Goal: Information Seeking & Learning: Learn about a topic

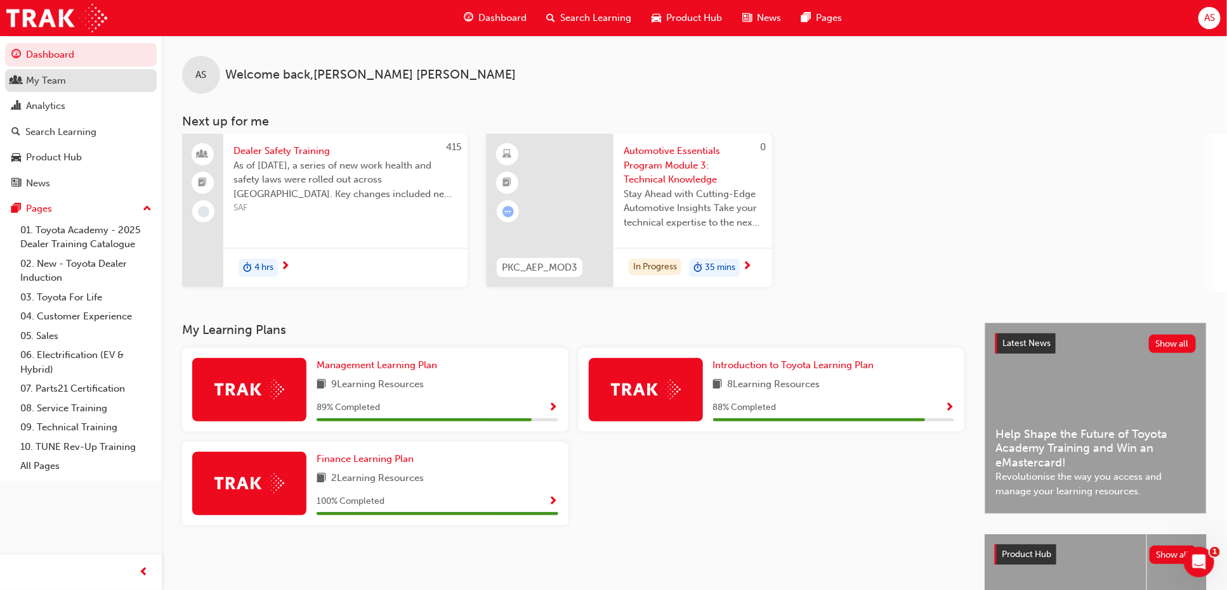
click at [63, 83] on div "My Team" at bounding box center [46, 81] width 40 height 15
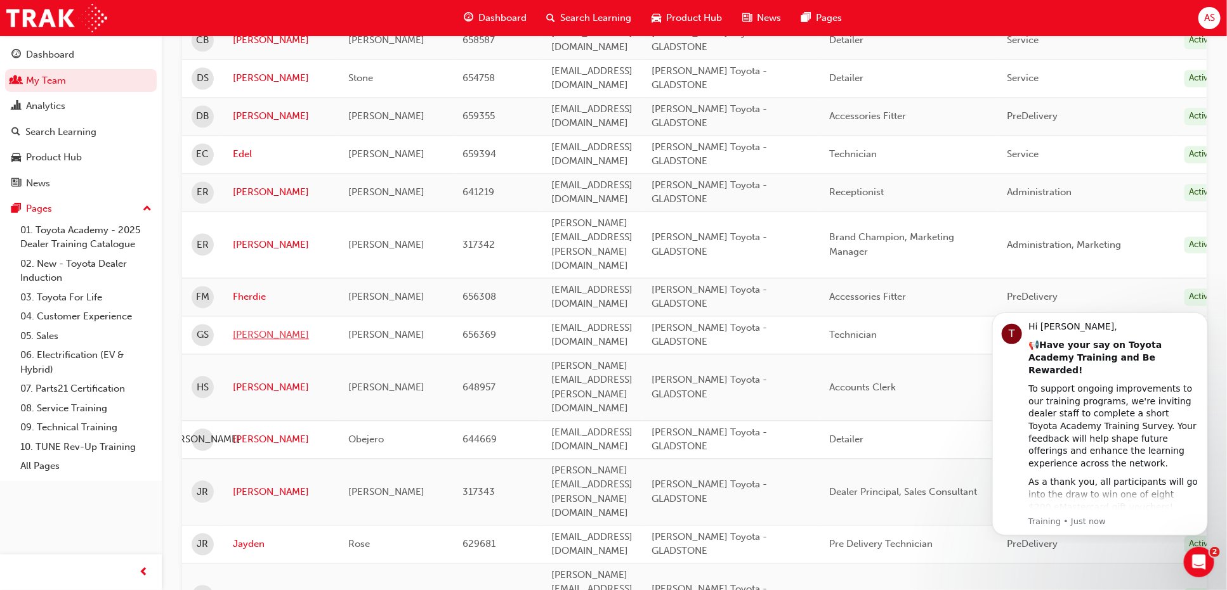
scroll to position [1395, 0]
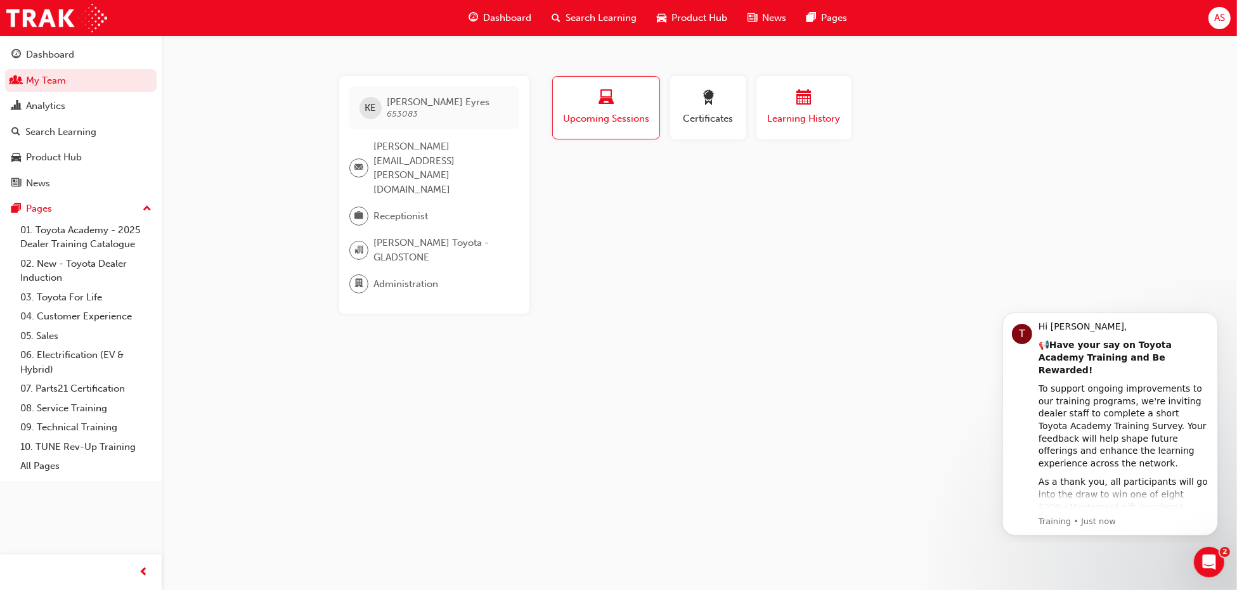
click at [800, 119] on span "Learning History" at bounding box center [804, 119] width 76 height 15
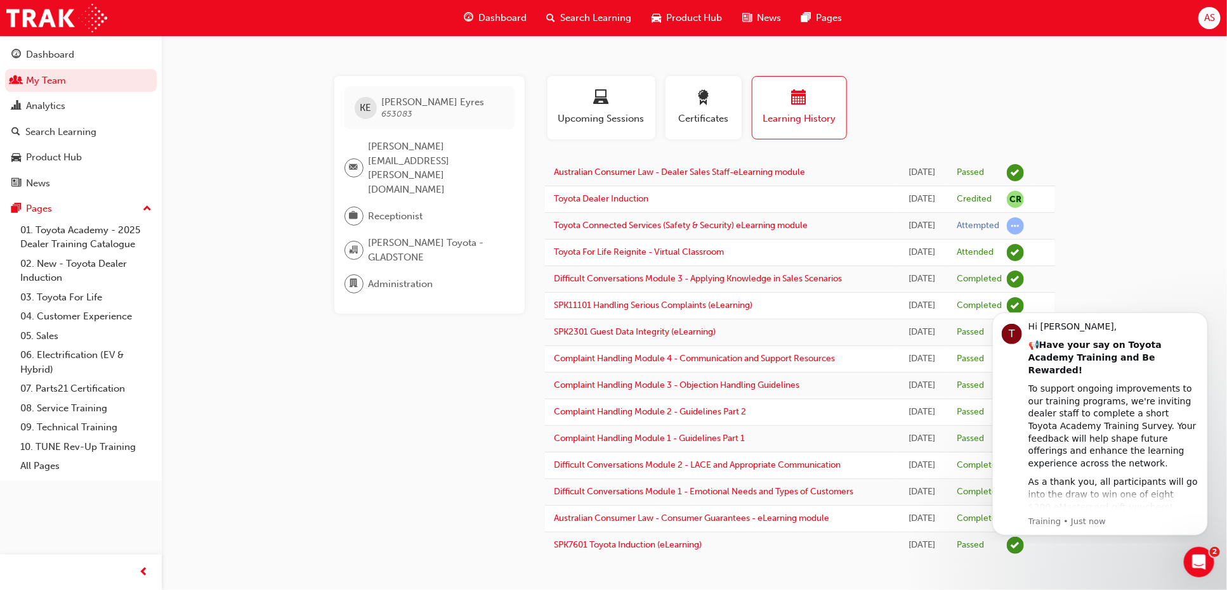
scroll to position [55, 0]
click at [1199, 318] on button "Dismiss notification" at bounding box center [1203, 316] width 16 height 16
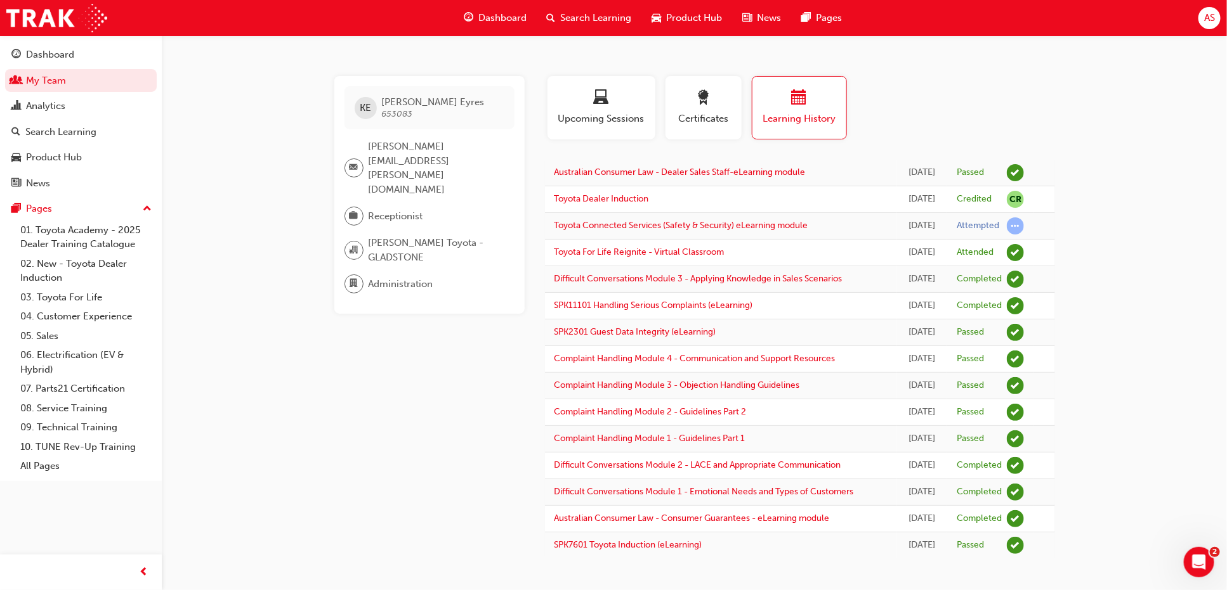
scroll to position [0, 0]
click at [61, 74] on link "My Team" at bounding box center [81, 80] width 152 height 23
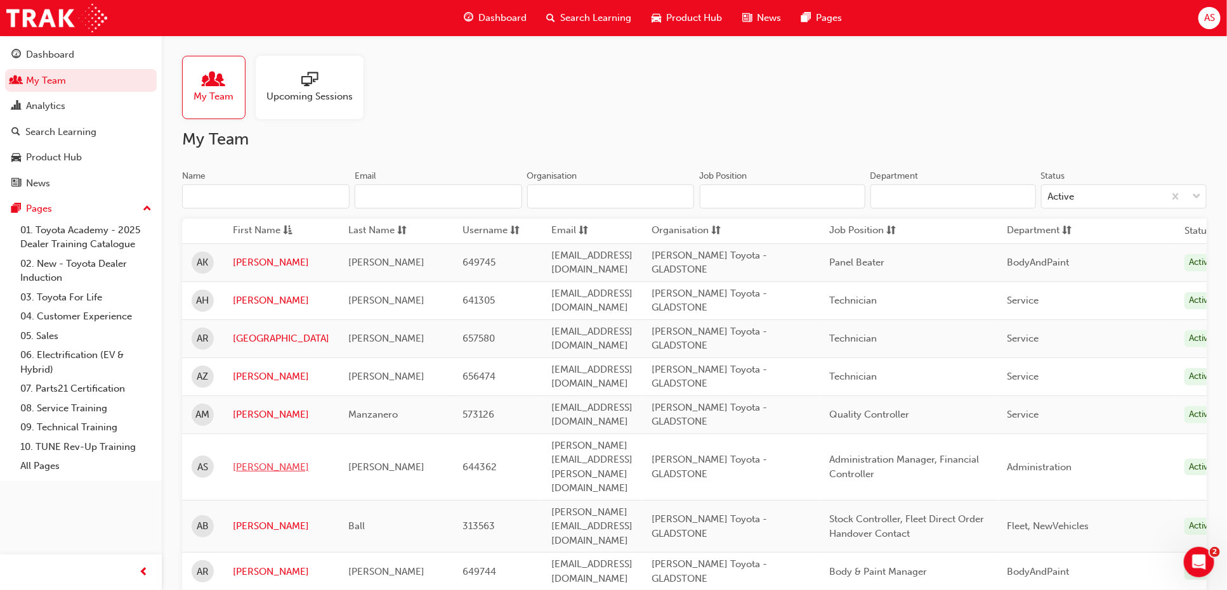
click at [245, 460] on link "Alyce" at bounding box center [281, 467] width 96 height 15
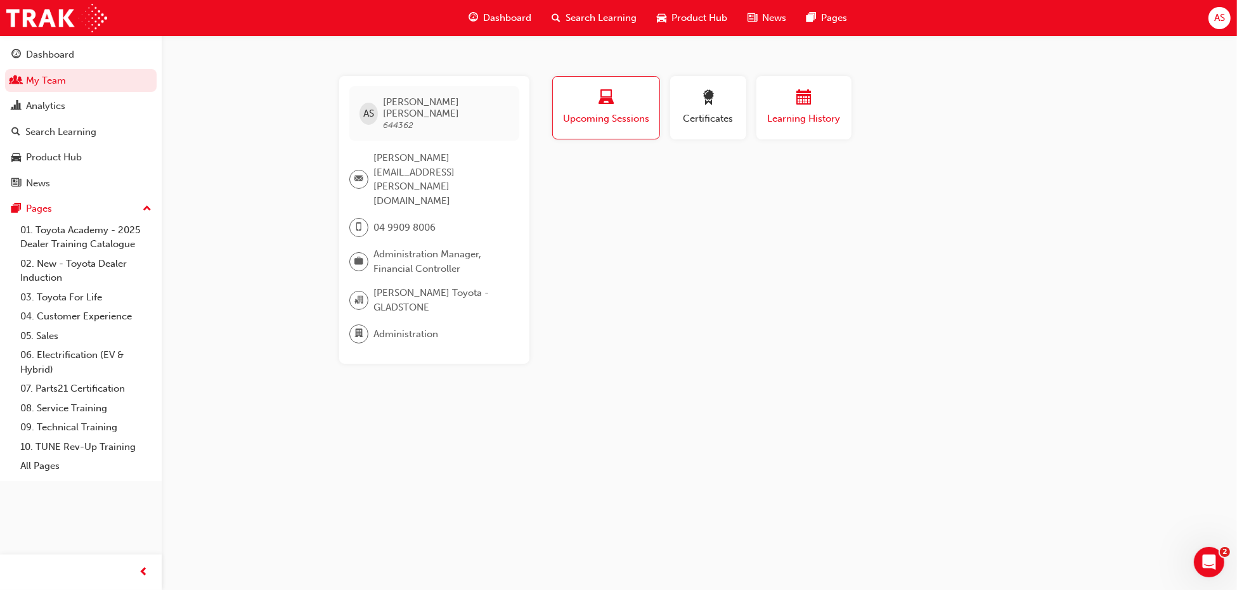
click at [807, 100] on span "calendar-icon" at bounding box center [804, 98] width 15 height 17
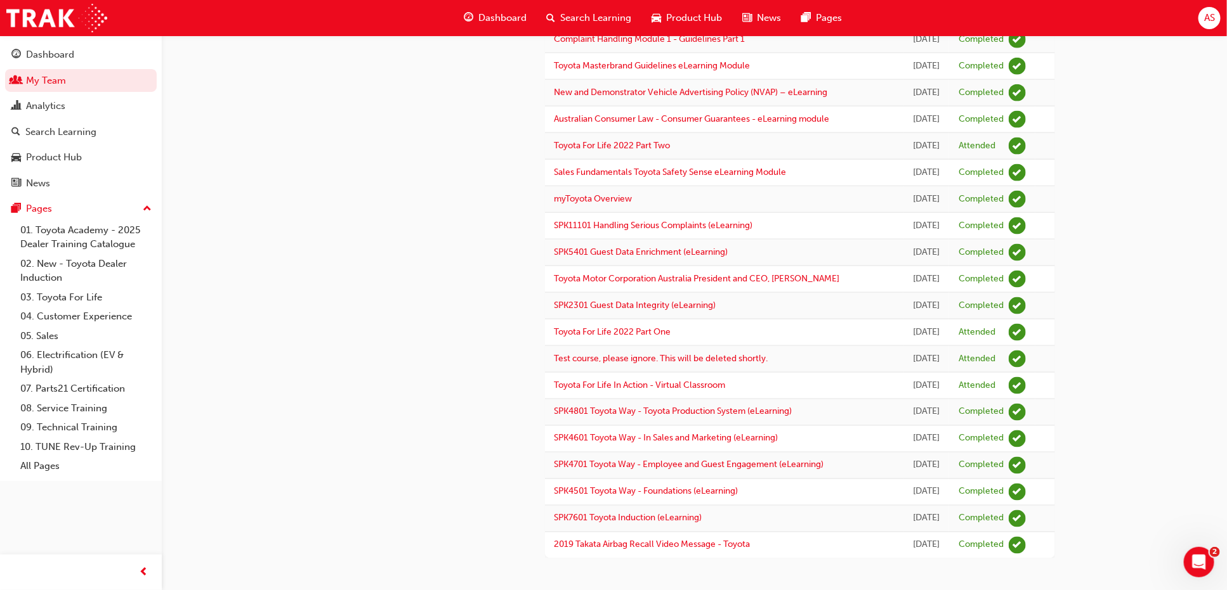
scroll to position [1282, 0]
click at [48, 84] on link "My Team" at bounding box center [81, 80] width 152 height 23
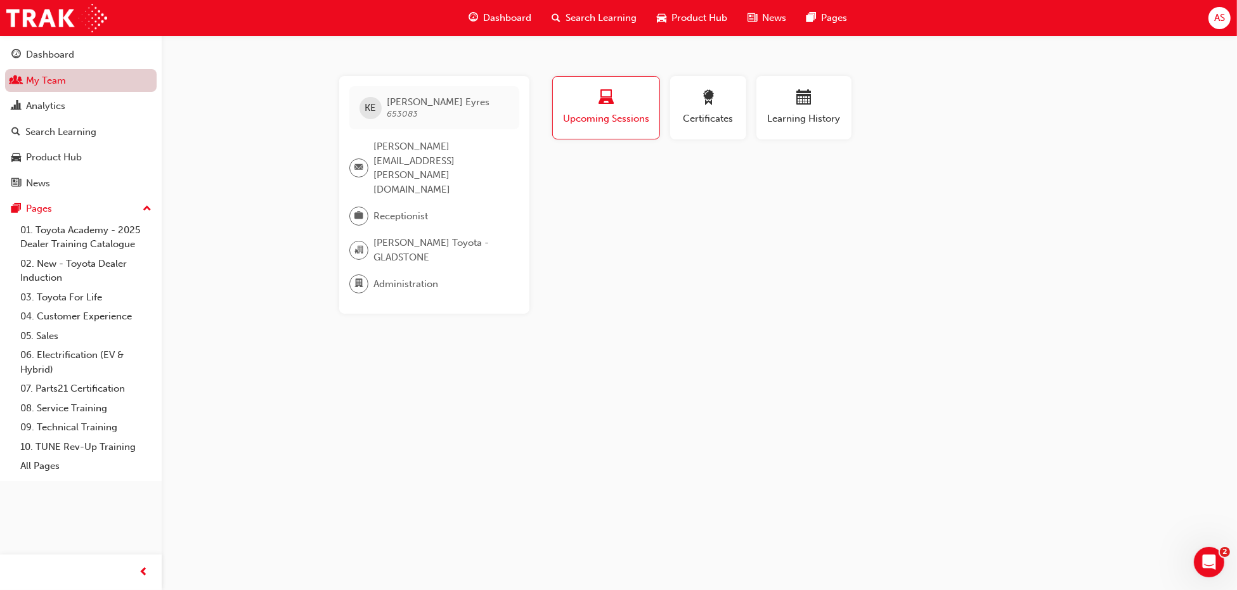
click at [101, 85] on link "My Team" at bounding box center [81, 80] width 152 height 23
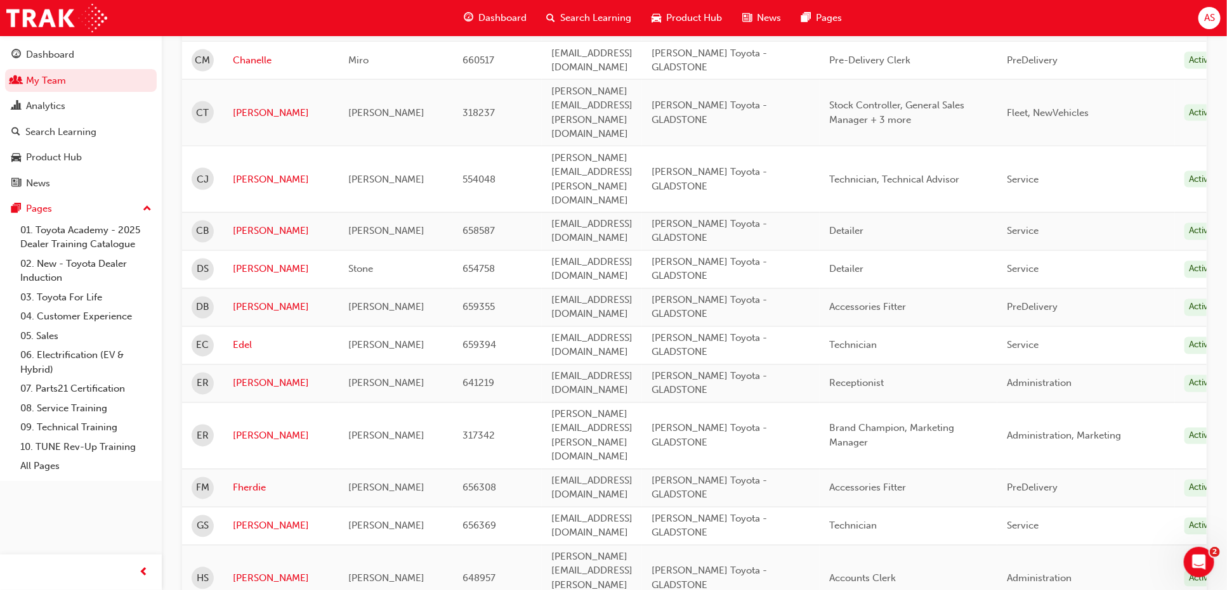
scroll to position [1331, 0]
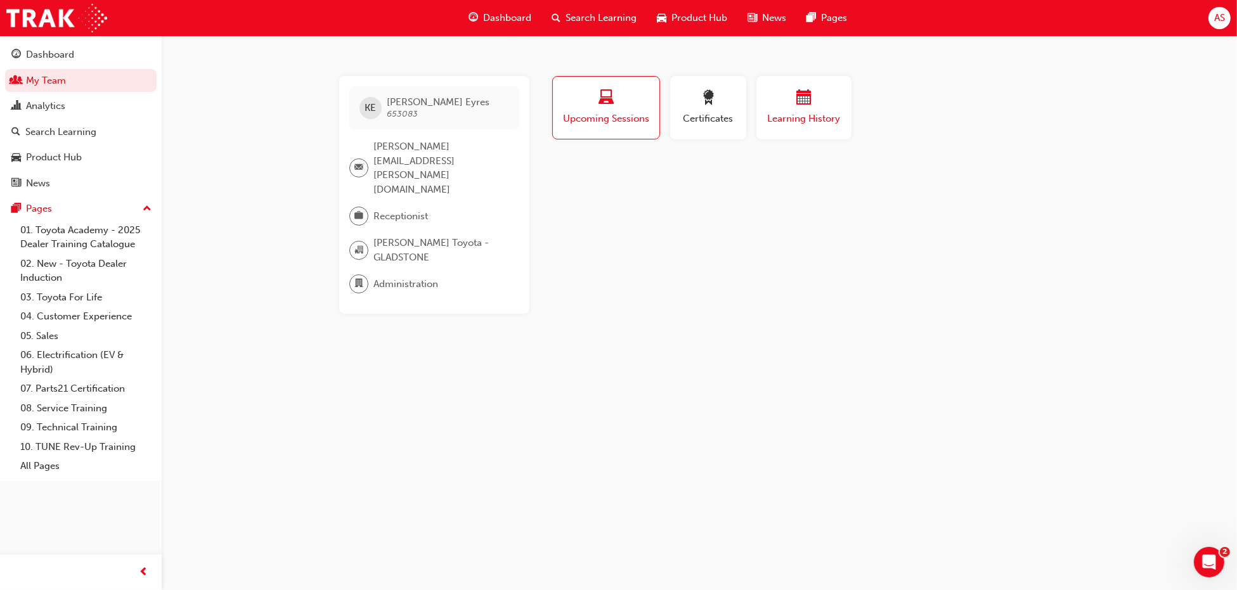
click at [805, 115] on span "Learning History" at bounding box center [804, 119] width 76 height 15
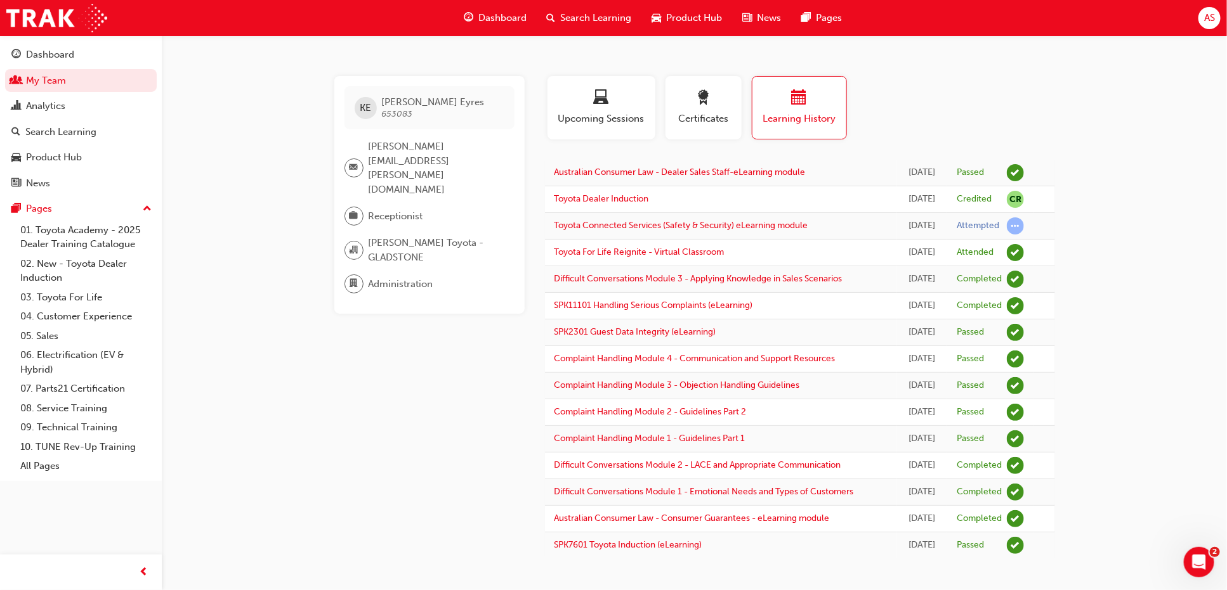
scroll to position [55, 0]
click at [65, 237] on link "01. Toyota Academy - 2025 Dealer Training Catalogue" at bounding box center [85, 238] width 141 height 34
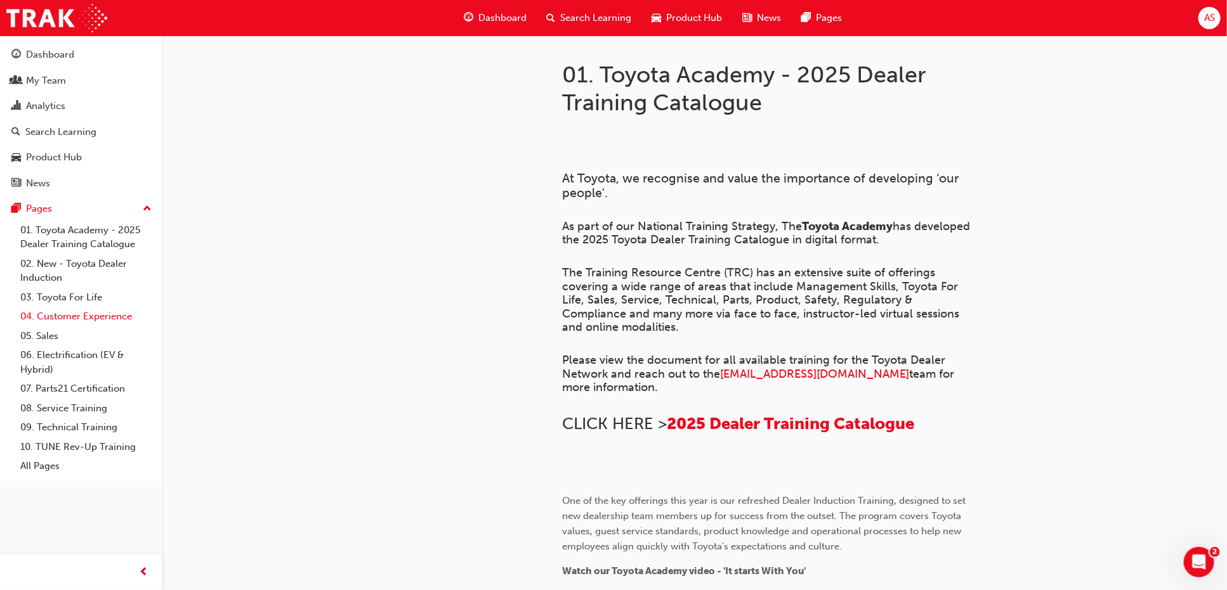
click at [48, 315] on link "04. Customer Experience" at bounding box center [85, 317] width 141 height 20
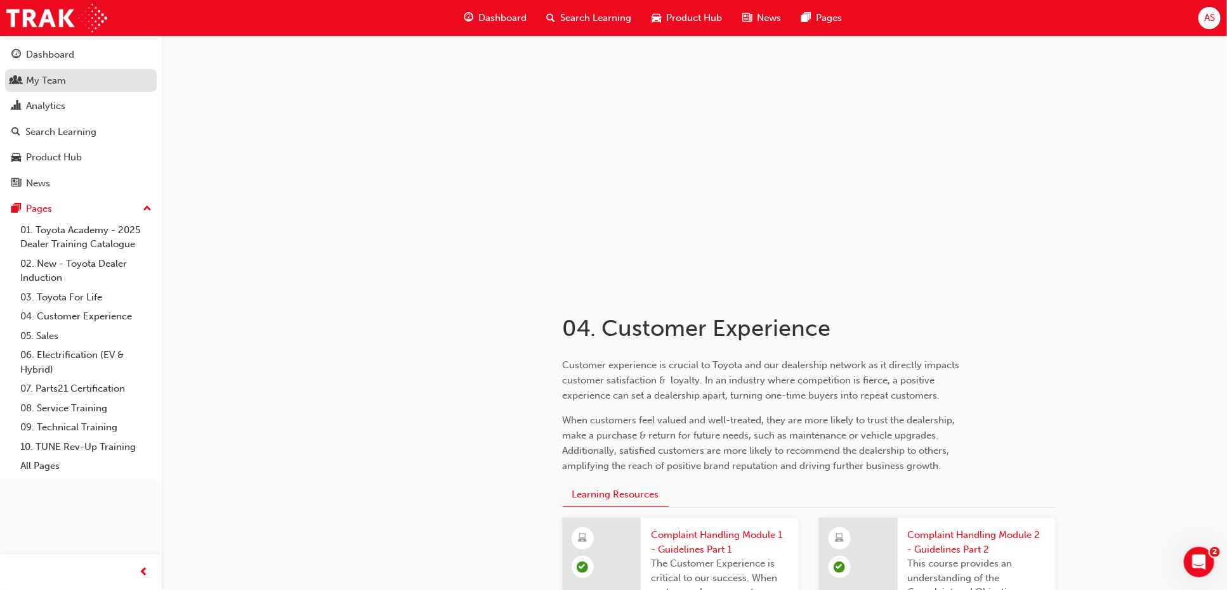
click at [14, 79] on span "people-icon" at bounding box center [16, 80] width 10 height 11
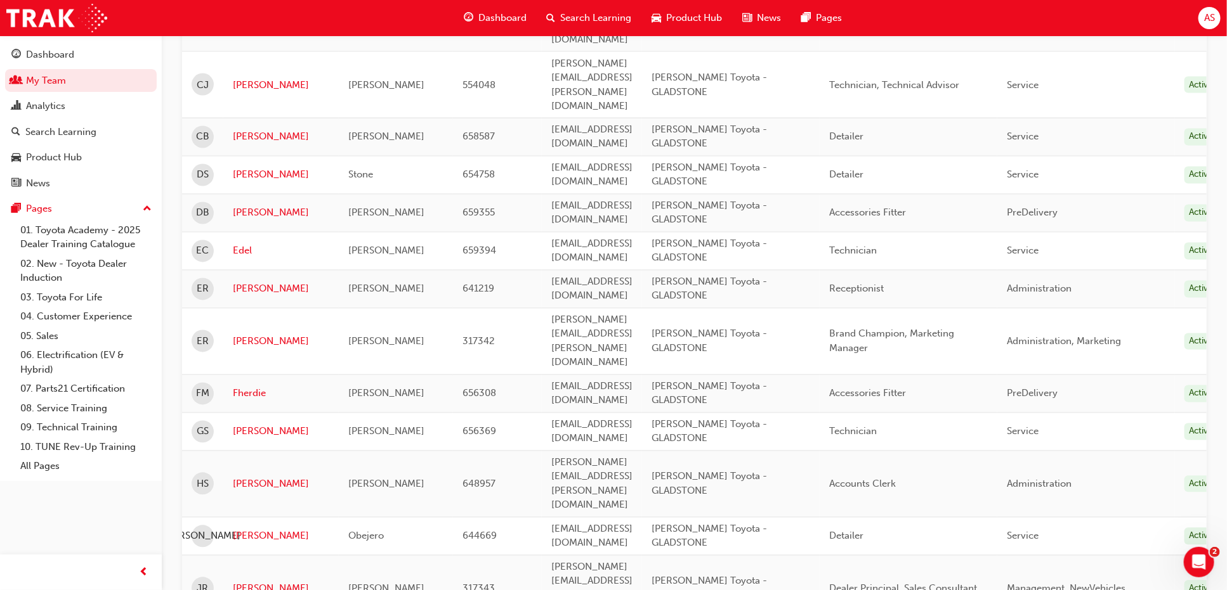
scroll to position [1142, 0]
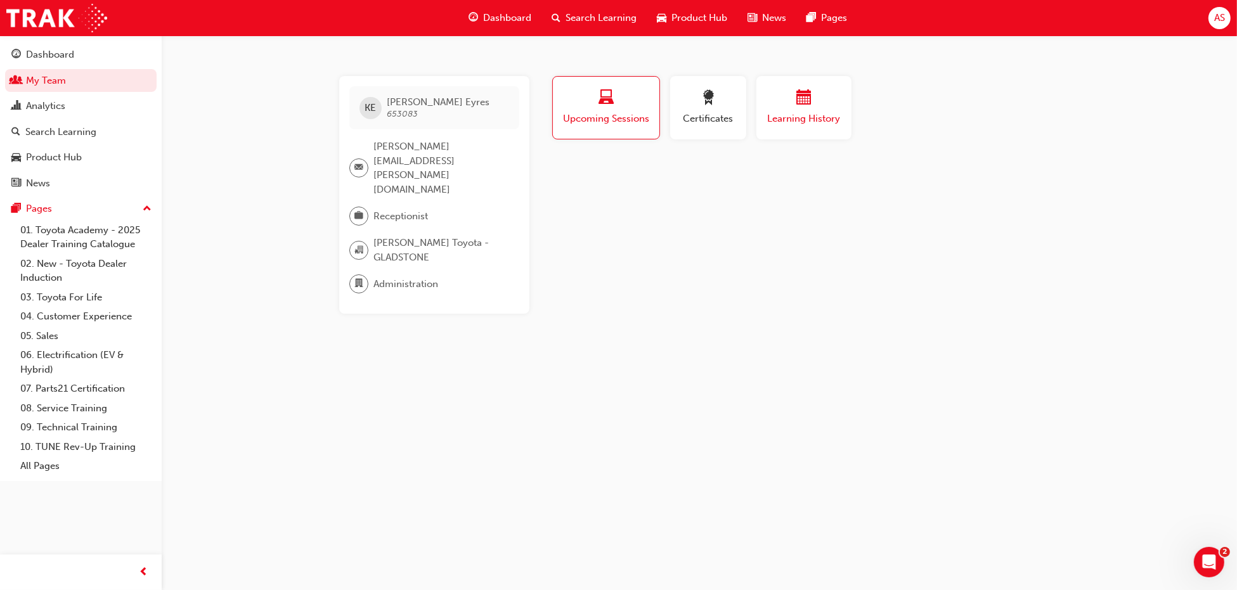
click at [800, 126] on span "Learning History" at bounding box center [804, 119] width 76 height 15
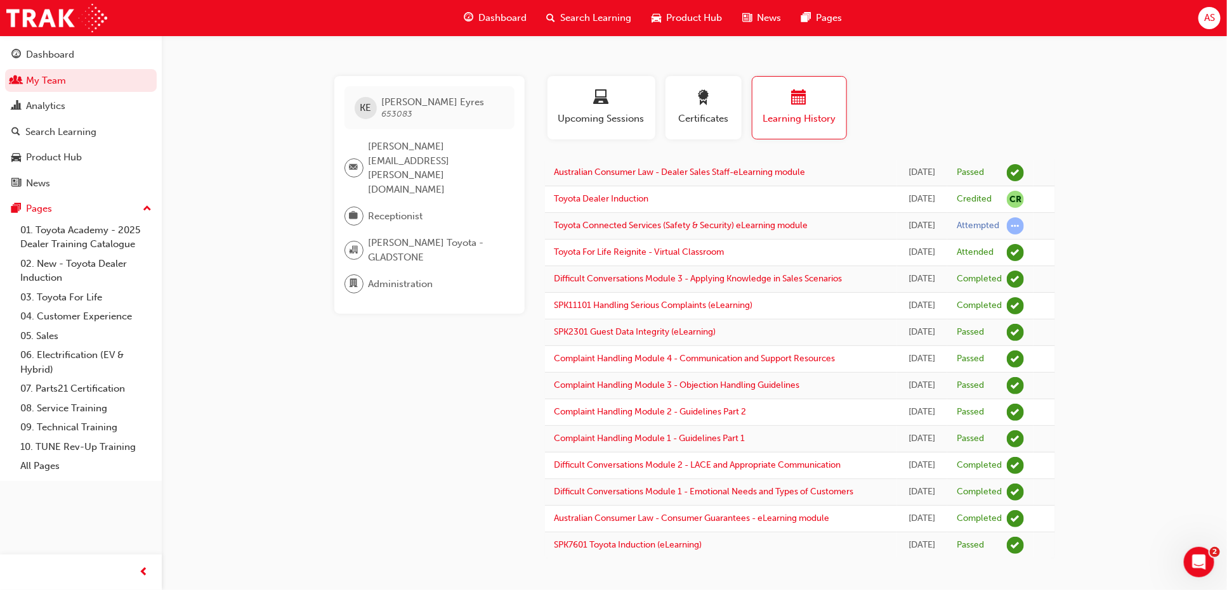
scroll to position [55, 0]
click at [733, 76] on button "Certificates" at bounding box center [703, 107] width 76 height 63
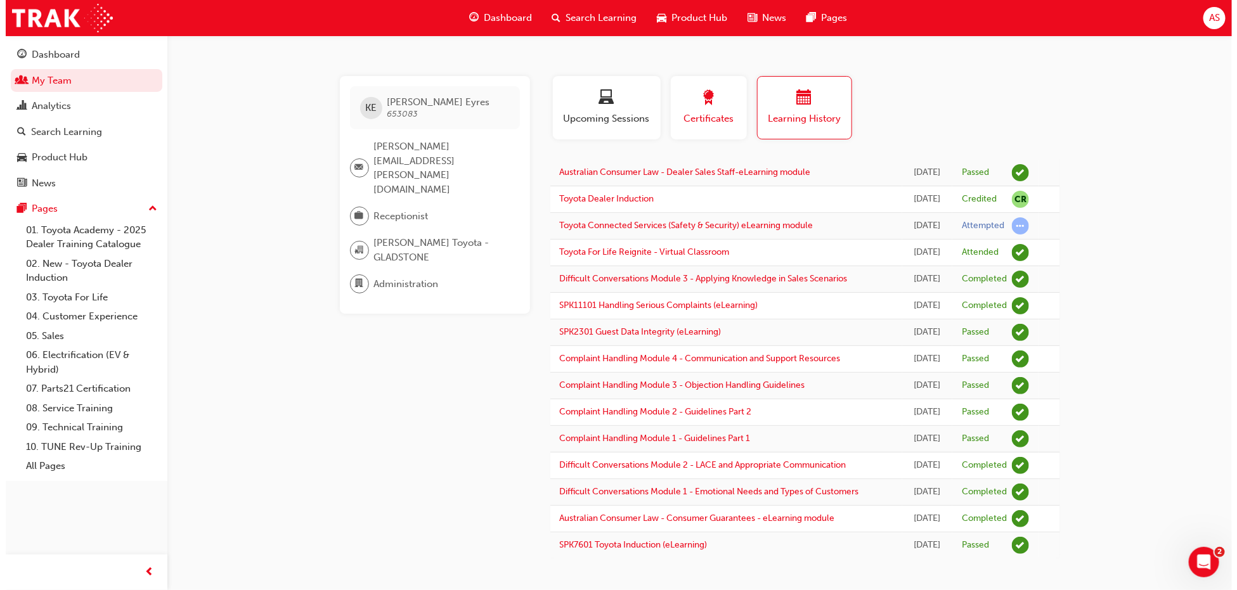
scroll to position [0, 0]
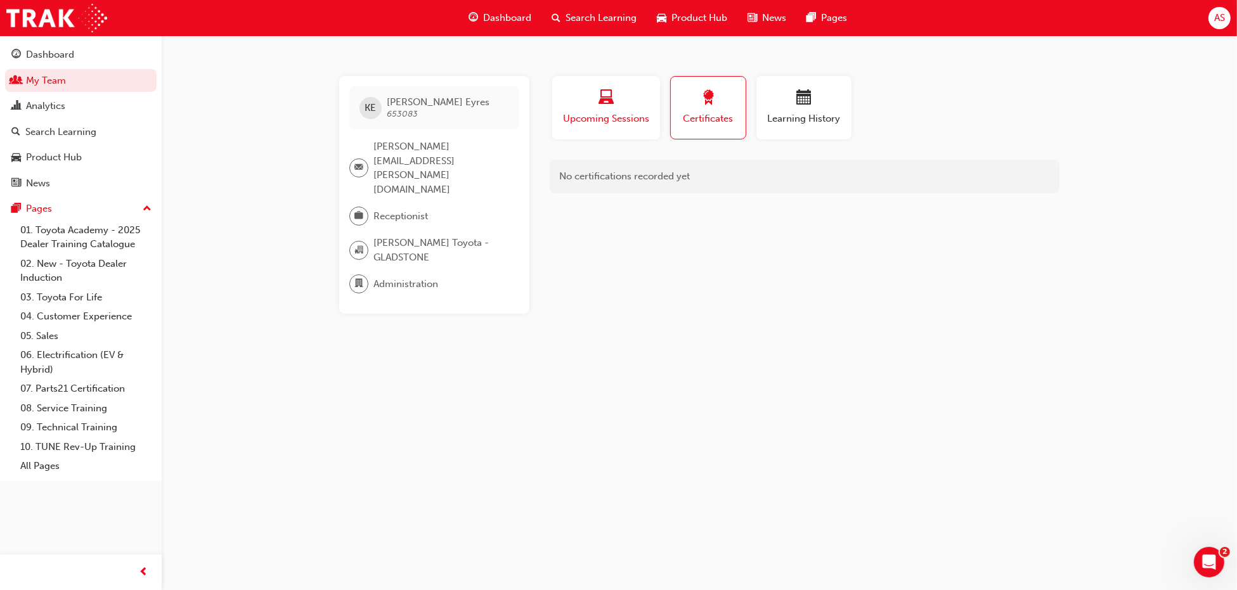
click at [610, 123] on span "Upcoming Sessions" at bounding box center [606, 119] width 89 height 15
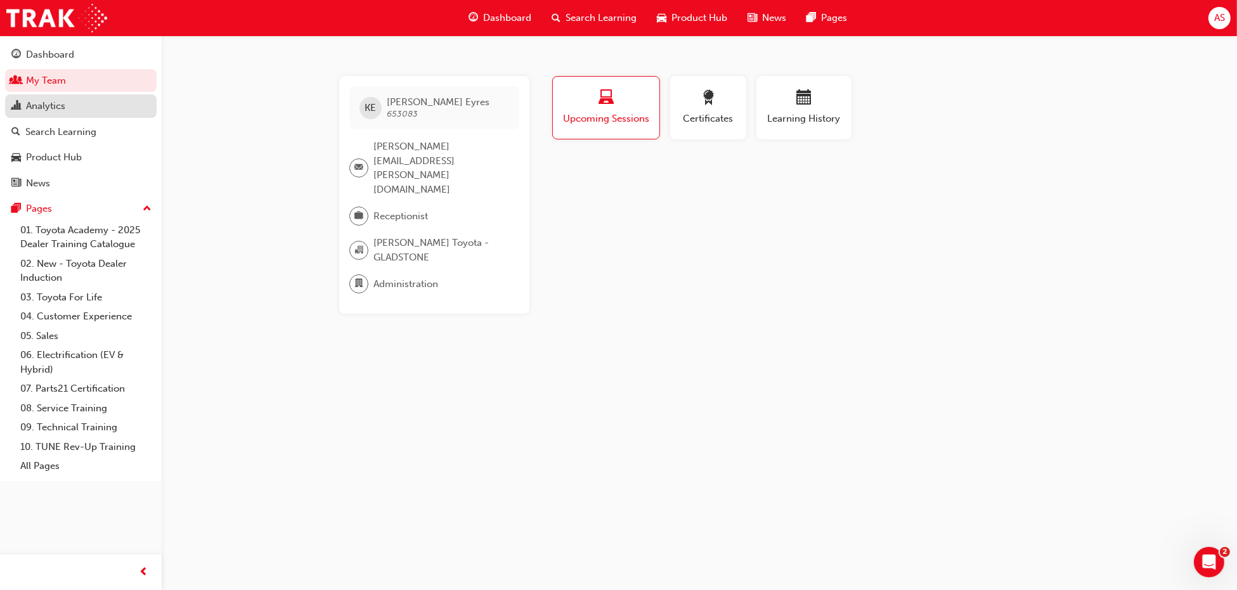
click at [81, 104] on div "Analytics" at bounding box center [80, 106] width 139 height 16
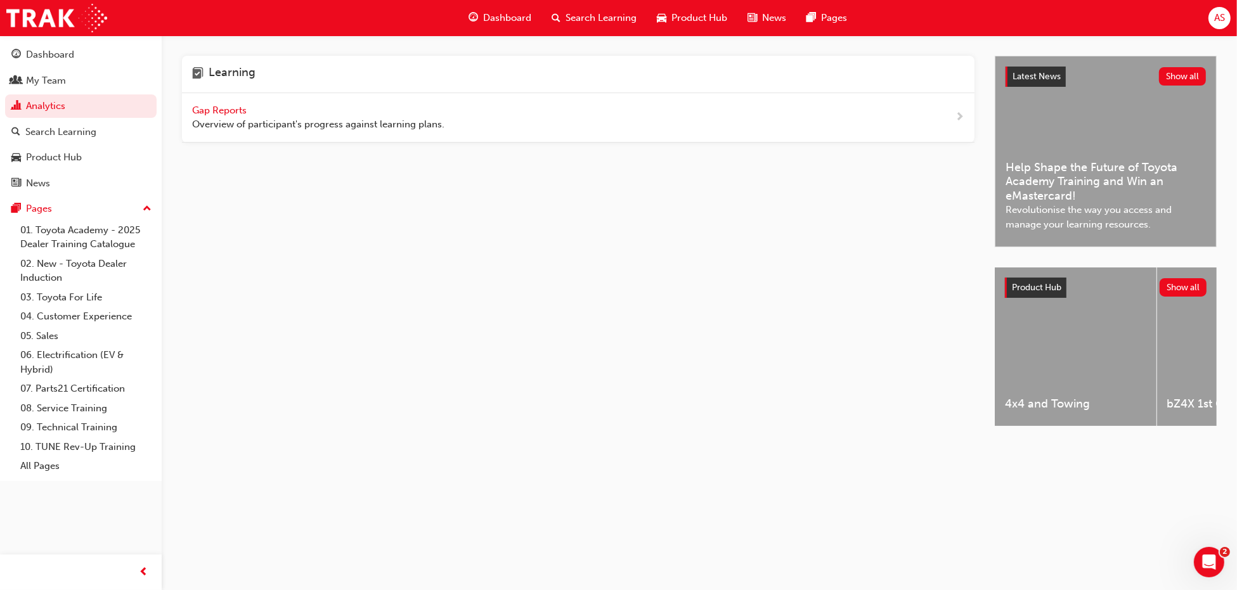
click at [214, 110] on span "Gap Reports" at bounding box center [220, 110] width 57 height 11
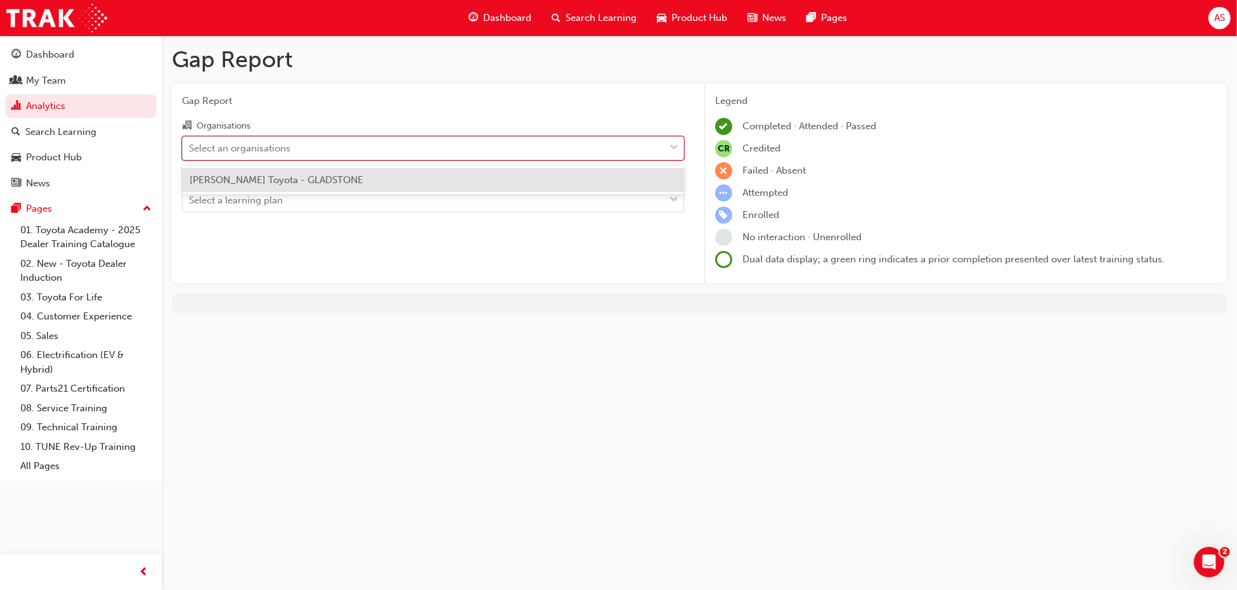
click at [308, 150] on div "Select an organisations" at bounding box center [424, 148] width 482 height 22
click at [190, 150] on input "Organisations option Bill Robertson Toyota - GLADSTONE focused, 1 of 1. 1 resul…" at bounding box center [189, 147] width 1 height 11
click at [297, 181] on span "Bill Robertson Toyota - GLADSTONE" at bounding box center [277, 179] width 174 height 11
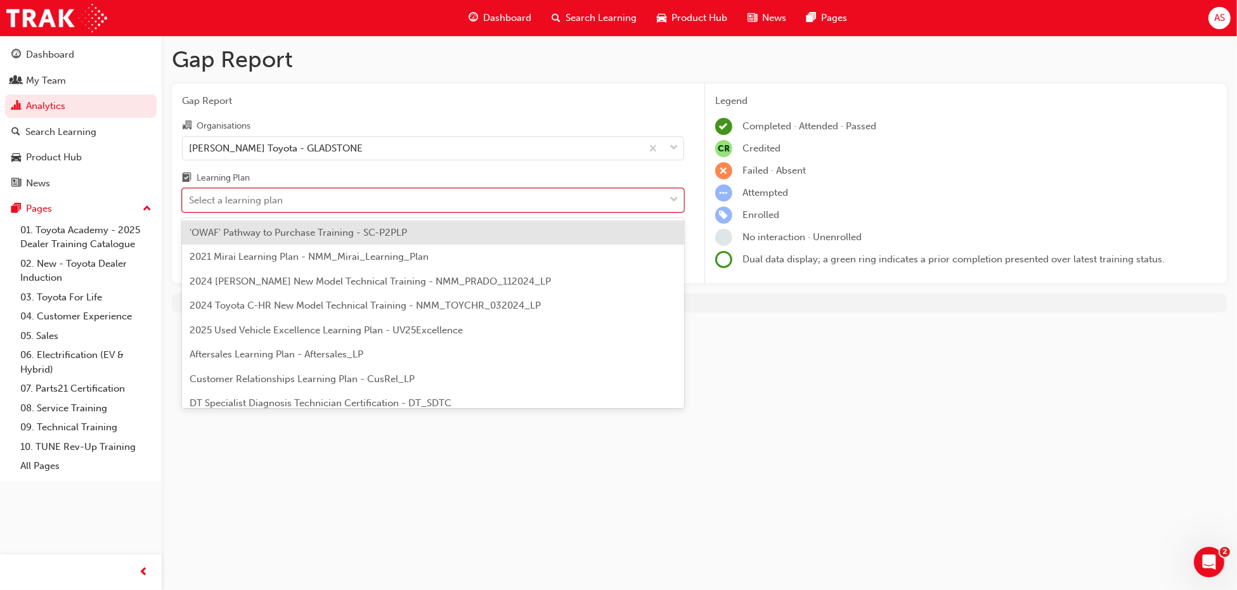
click at [309, 204] on div "Select a learning plan" at bounding box center [424, 201] width 482 height 22
click at [190, 204] on input "Learning Plan option 'OWAF' Pathway to Purchase Training - SC-P2PLP focused, 1 …" at bounding box center [189, 200] width 1 height 11
click at [378, 177] on div "Learning Plan" at bounding box center [433, 180] width 502 height 18
click at [190, 195] on input "Learning Plan option 'OWAF' Pathway to Purchase Training - SC-P2PLP focused, 1 …" at bounding box center [189, 200] width 1 height 11
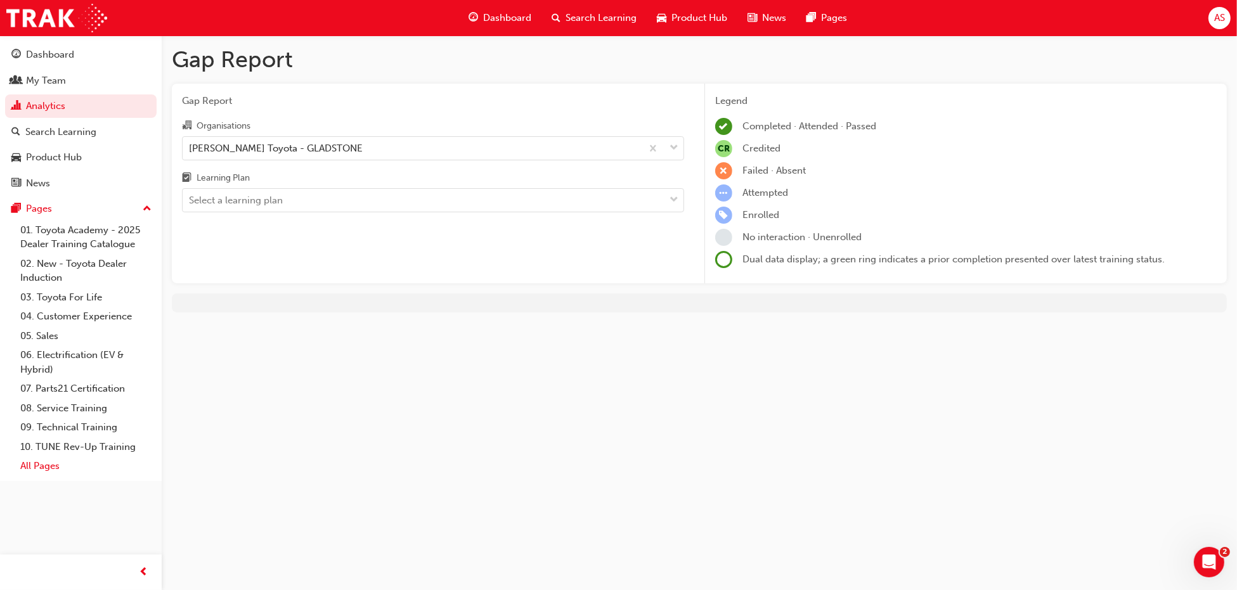
click at [57, 467] on link "All Pages" at bounding box center [85, 467] width 141 height 20
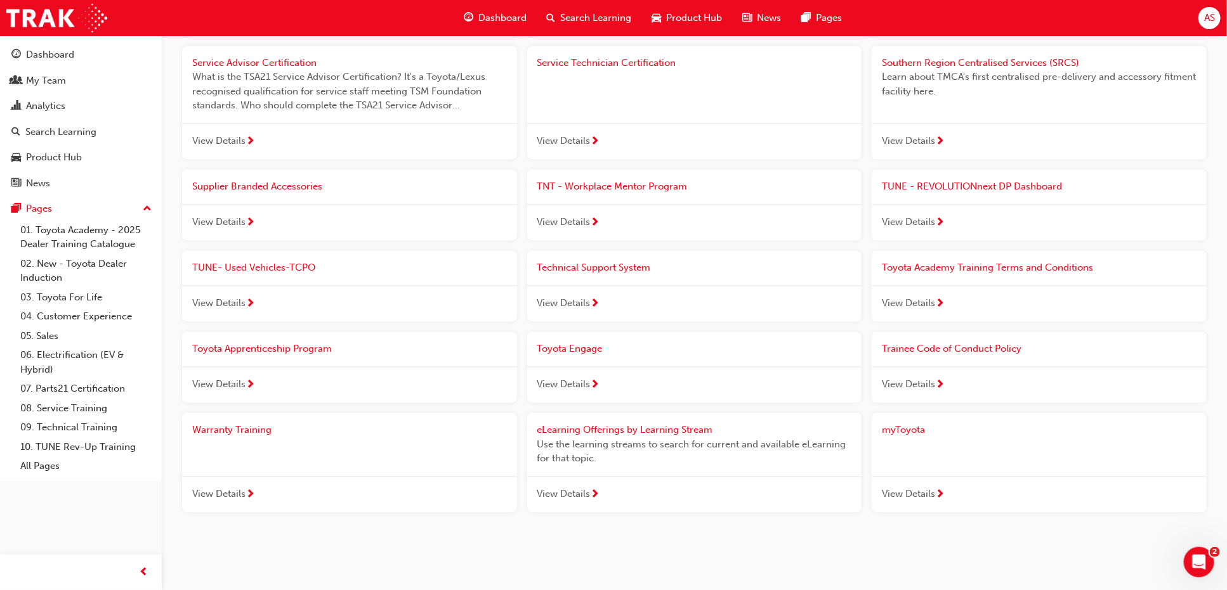
scroll to position [1241, 0]
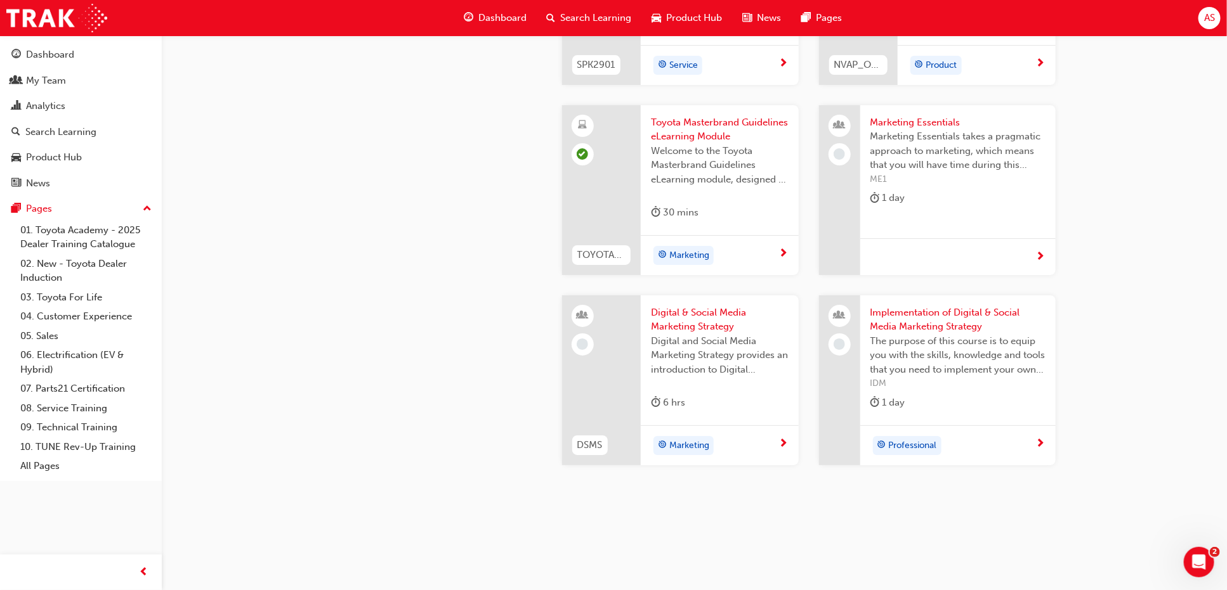
scroll to position [2419, 0]
click at [37, 467] on link "All Pages" at bounding box center [85, 467] width 141 height 20
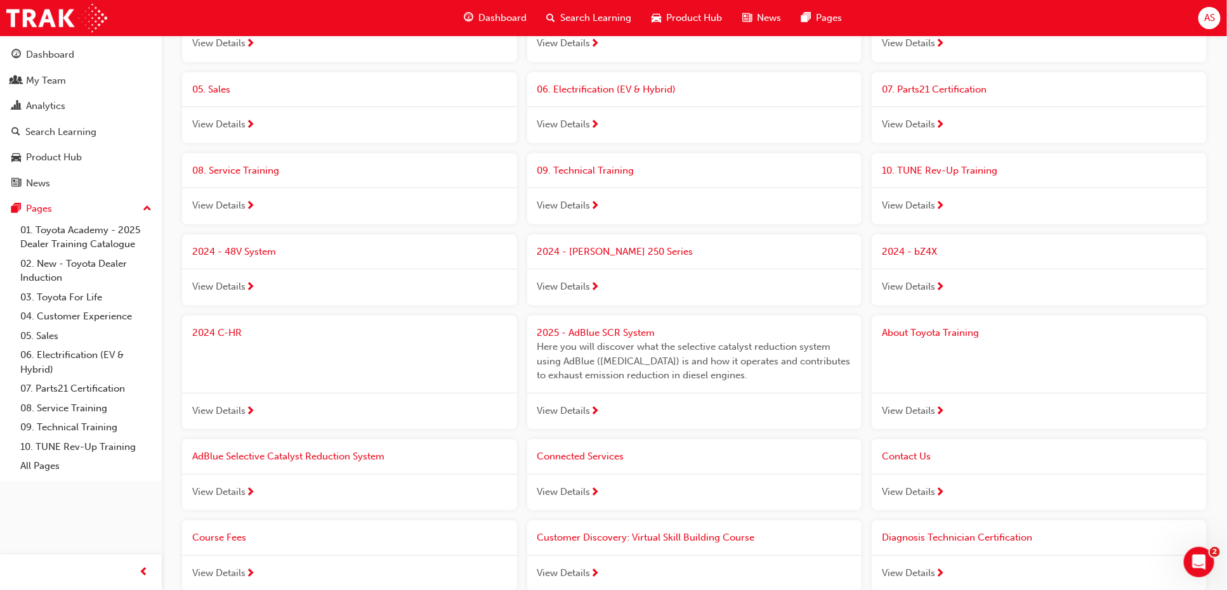
scroll to position [190, 0]
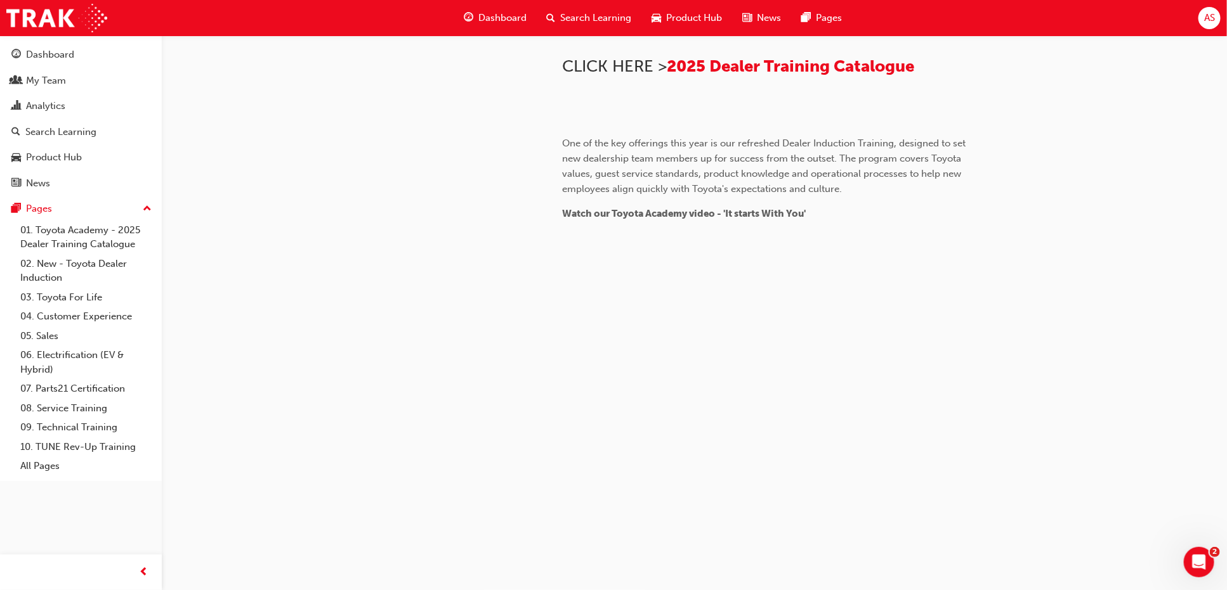
scroll to position [460, 0]
click at [778, 76] on span "2025 Dealer Training Catalogue" at bounding box center [790, 66] width 247 height 20
